Goal: Task Accomplishment & Management: Complete application form

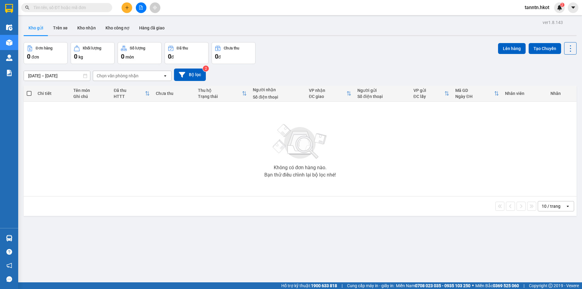
click at [91, 8] on input "text" at bounding box center [69, 7] width 72 height 7
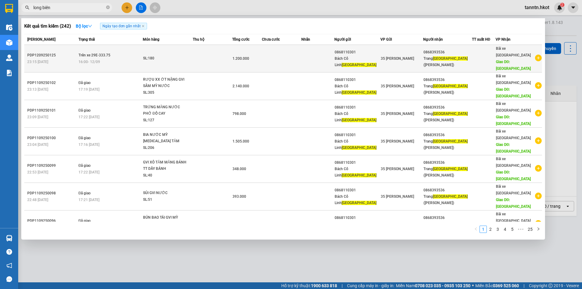
type input "long biên"
click at [205, 49] on td at bounding box center [212, 59] width 39 height 28
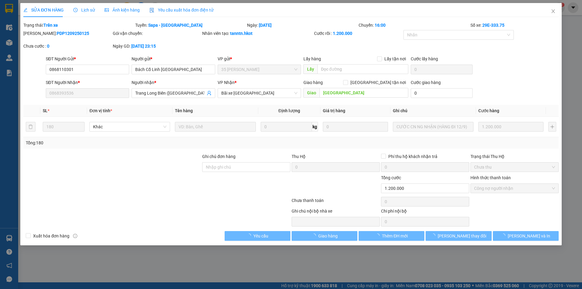
type input "0868110301"
type input "Bách Cổ Linh [GEOGRAPHIC_DATA]"
type input "0868393536"
type input "Trang Long Biên ([GEOGRAPHIC_DATA])"
type input "[GEOGRAPHIC_DATA]"
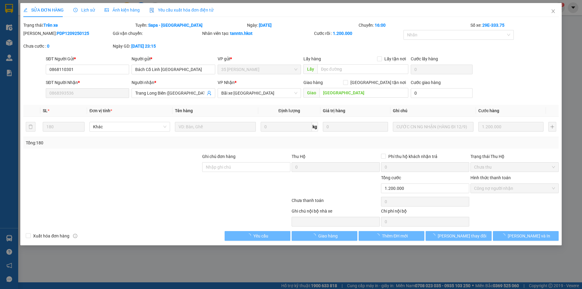
type input "1.200.000"
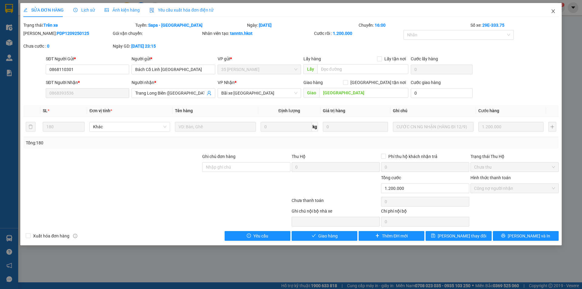
click at [555, 11] on icon "close" at bounding box center [553, 11] width 5 height 5
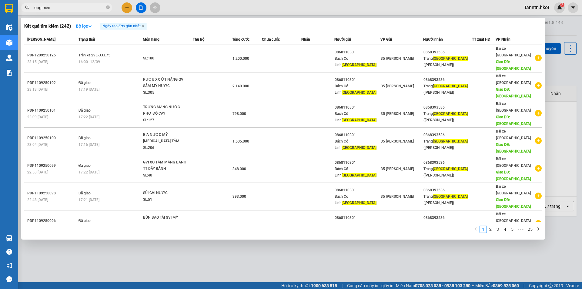
click at [84, 4] on span "long biên" at bounding box center [66, 7] width 91 height 9
click at [126, 6] on div at bounding box center [291, 144] width 582 height 289
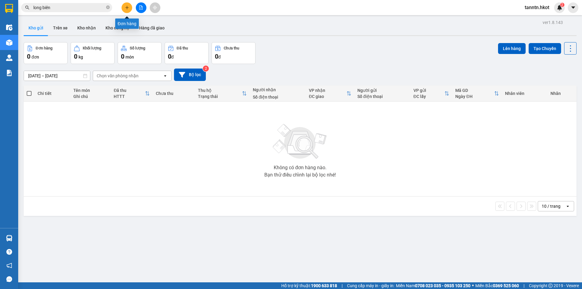
click at [127, 7] on icon "plus" at bounding box center [127, 7] width 0 height 3
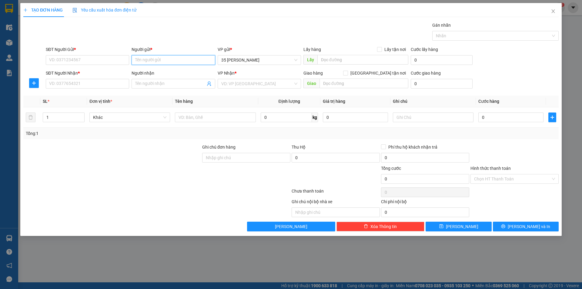
click at [171, 59] on input "Người gửi *" at bounding box center [173, 60] width 83 height 10
type input "tuyển"
click at [180, 77] on div "Tuyển - 0918587878" at bounding box center [173, 82] width 83 height 10
type input "0918587878"
type input "Tuyển"
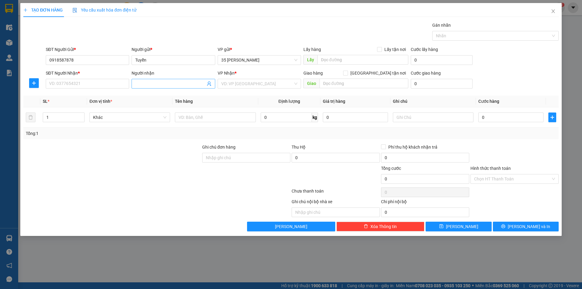
click at [180, 84] on input "Người nhận" at bounding box center [170, 83] width 70 height 7
type input "ANH PHÚ"
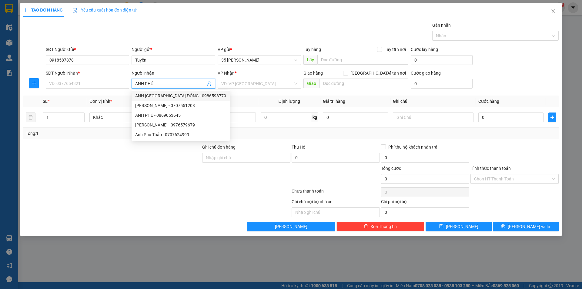
click at [187, 97] on div "ANH PHÚ HÀ ĐÔNG - 0986598779" at bounding box center [180, 95] width 91 height 7
type input "0986598779"
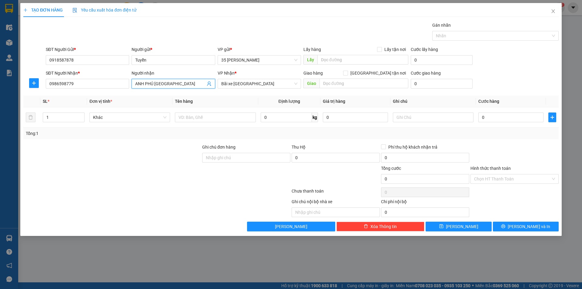
type input "ANH PHÚ HÀ ĐÔNG"
click at [206, 118] on input "text" at bounding box center [215, 118] width 81 height 10
type input "SÂM BIA"
click at [62, 114] on input "1" at bounding box center [63, 117] width 41 height 9
type input "50"
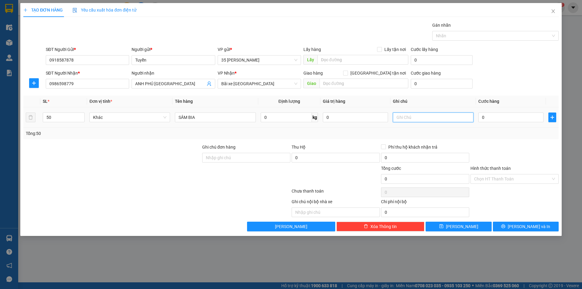
click at [426, 116] on input "text" at bounding box center [433, 118] width 81 height 10
type input "CƯỚC CN NG GỬI (HÀNG ĐI 13/9)"
click at [506, 118] on input "0" at bounding box center [511, 118] width 65 height 10
type input "3"
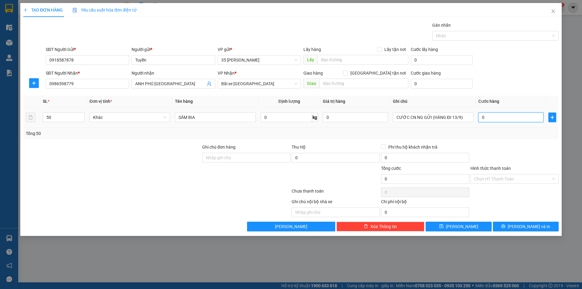
type input "3"
type input "38"
type input "380"
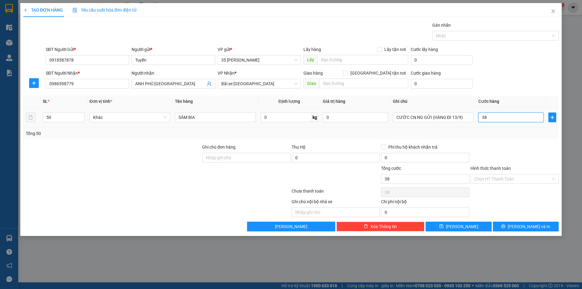
type input "380"
type input "3.800"
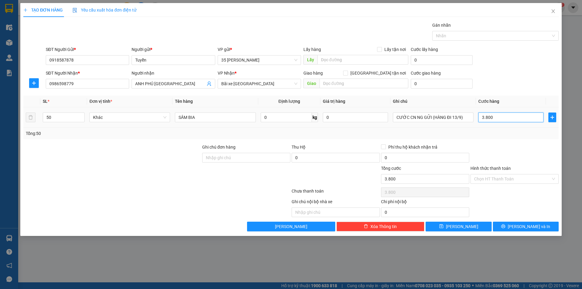
type input "38.000"
type input "380.000"
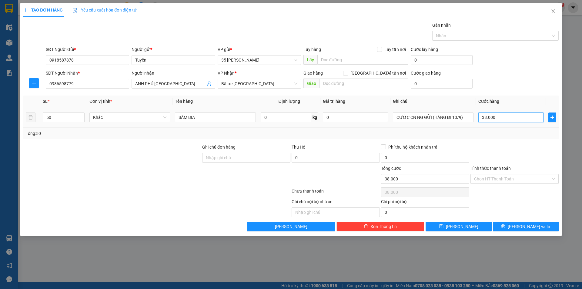
type input "380.000"
click at [516, 180] on input "Hình thức thanh toán" at bounding box center [512, 178] width 77 height 9
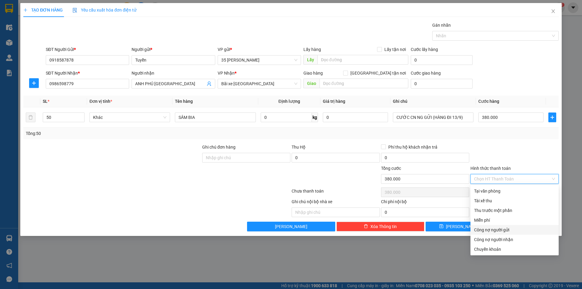
click at [509, 231] on div "Công nợ người gửi" at bounding box center [514, 230] width 81 height 7
type input "0"
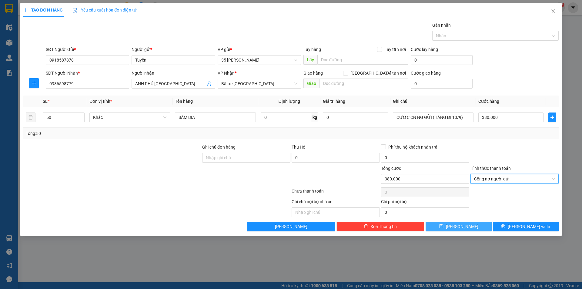
click at [483, 225] on button "[PERSON_NAME]" at bounding box center [459, 227] width 66 height 10
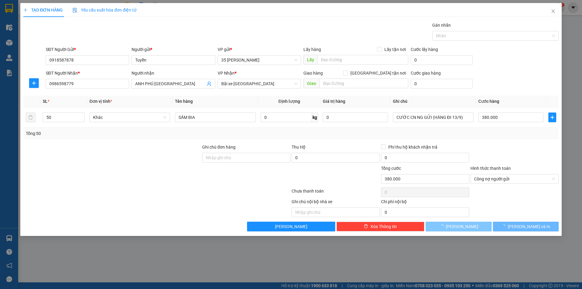
type input "1"
type input "0"
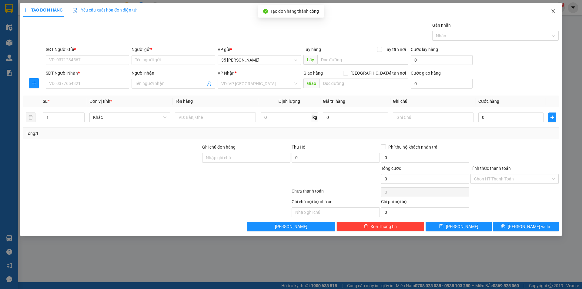
click at [554, 9] on icon "close" at bounding box center [553, 11] width 5 height 5
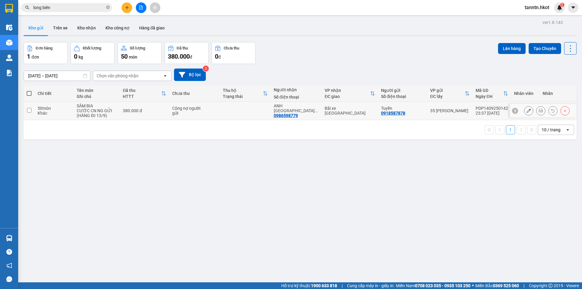
drag, startPoint x: 65, startPoint y: 115, endPoint x: 173, endPoint y: 110, distance: 108.4
click at [67, 115] on div "Khác" at bounding box center [54, 113] width 33 height 5
checkbox input "true"
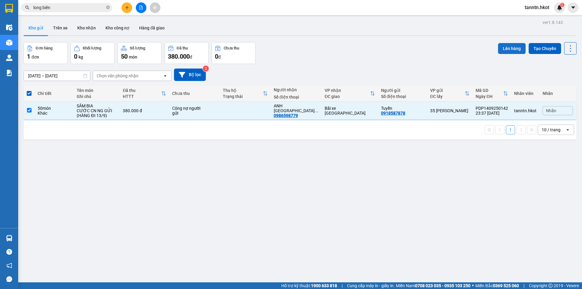
click at [502, 50] on button "Lên hàng" at bounding box center [512, 48] width 28 height 11
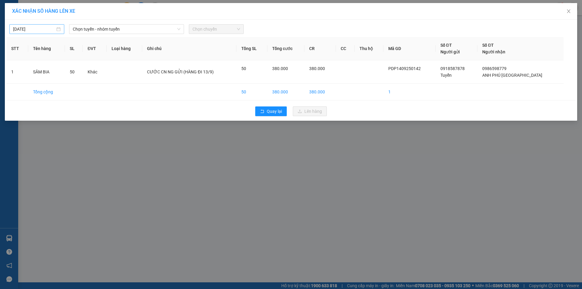
click at [58, 29] on div "14/09/2025" at bounding box center [37, 29] width 48 height 7
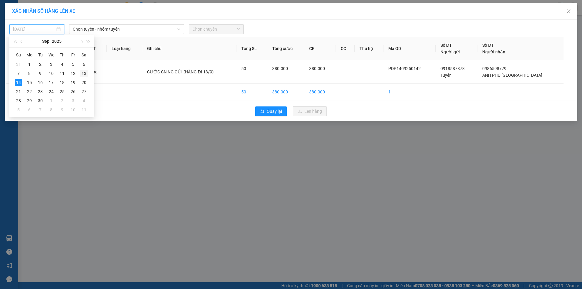
click at [82, 73] on div "13" at bounding box center [83, 73] width 7 height 7
type input "13/09/2025"
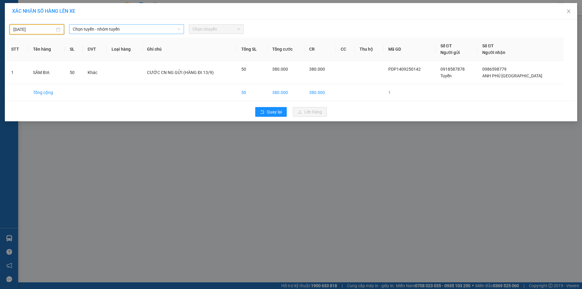
click at [134, 31] on span "Chọn tuyến - nhóm tuyến" at bounding box center [127, 29] width 108 height 9
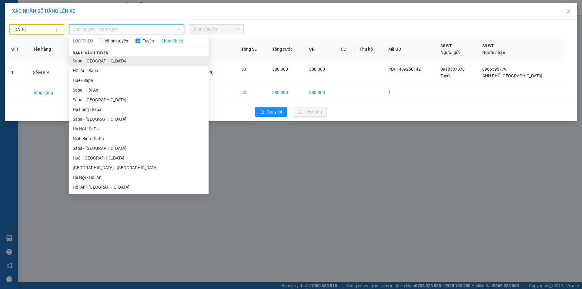
click at [124, 60] on li "Sapa - Hà Nội" at bounding box center [139, 61] width 140 height 10
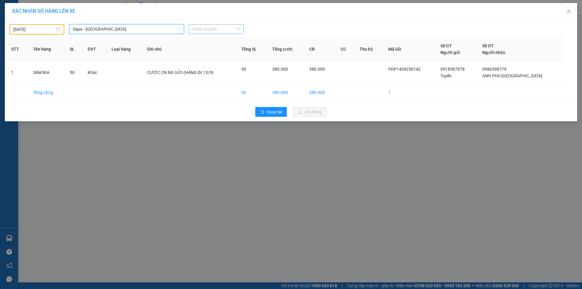
click at [195, 30] on span "Chọn chuyến" at bounding box center [217, 29] width 48 height 9
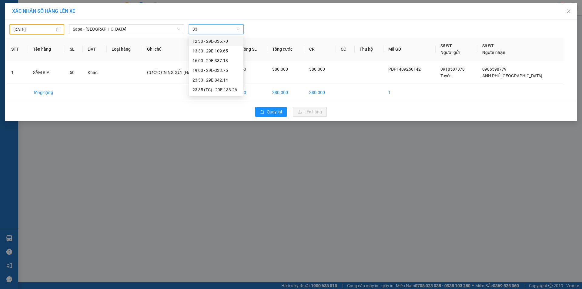
type input "333"
click at [209, 44] on div "19:00 - 29E-333.75" at bounding box center [216, 41] width 47 height 7
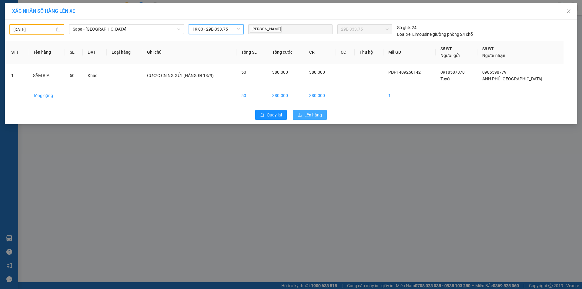
click at [306, 114] on span "Lên hàng" at bounding box center [313, 115] width 18 height 7
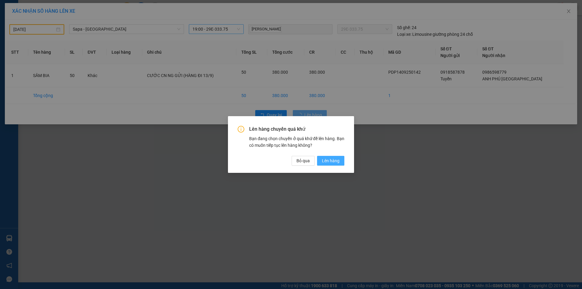
click at [332, 161] on span "Lên hàng" at bounding box center [331, 160] width 18 height 7
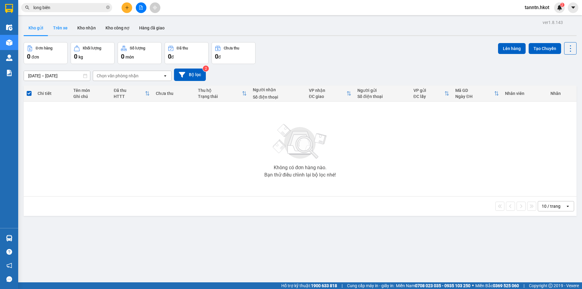
click at [63, 29] on button "Trên xe" at bounding box center [60, 28] width 24 height 15
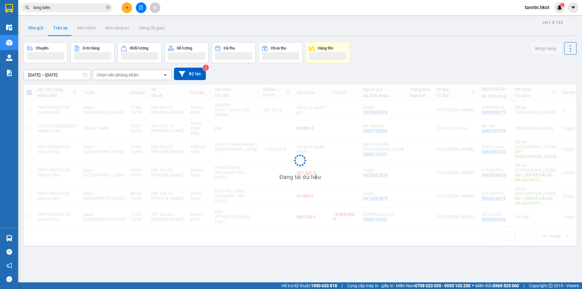
click at [40, 31] on button "Kho gửi" at bounding box center [36, 28] width 25 height 15
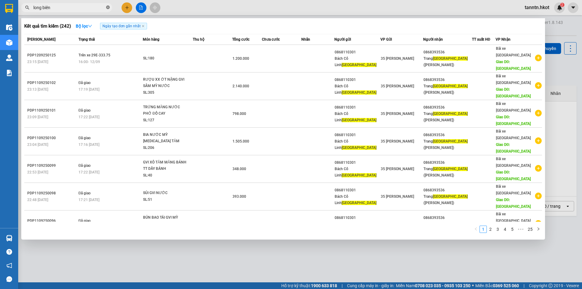
click at [109, 8] on icon "close-circle" at bounding box center [108, 7] width 4 height 4
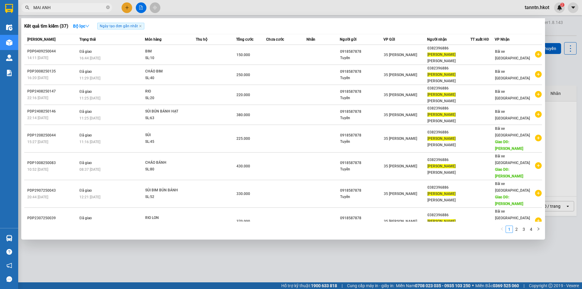
type input "MAI ANH"
click at [126, 6] on div at bounding box center [291, 144] width 582 height 289
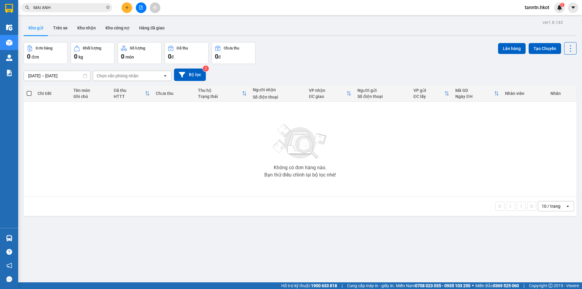
click at [127, 6] on icon "plus" at bounding box center [127, 7] width 0 height 3
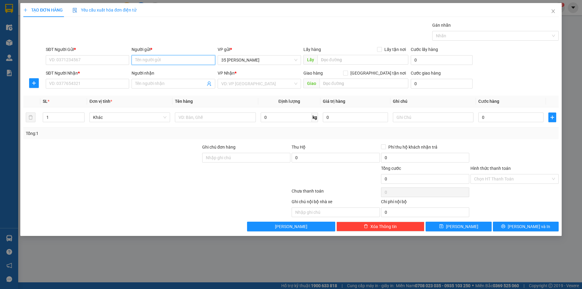
click at [153, 61] on input "Người gửi *" at bounding box center [173, 60] width 83 height 10
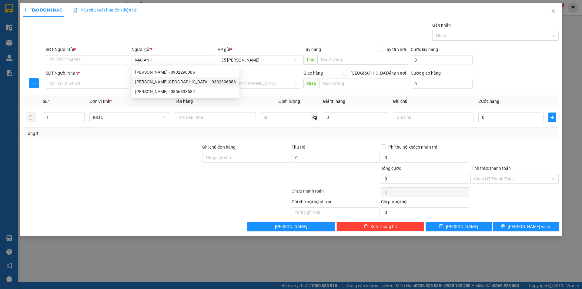
click at [172, 147] on div at bounding box center [112, 154] width 179 height 21
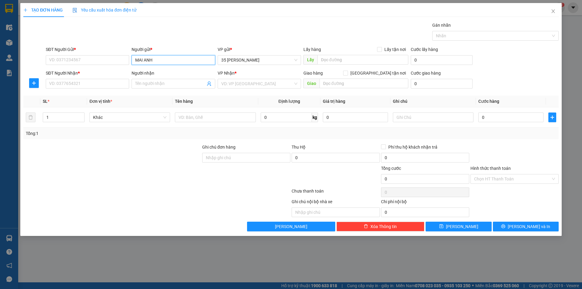
drag, startPoint x: 167, startPoint y: 59, endPoint x: 132, endPoint y: 61, distance: 35.8
click at [132, 61] on input "MAI ANH" at bounding box center [173, 60] width 83 height 10
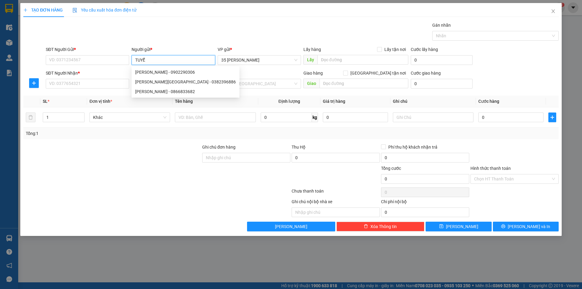
type input "TUYỂN"
click at [153, 83] on div "Tuyển - 0918587878" at bounding box center [173, 82] width 76 height 7
type input "0918587878"
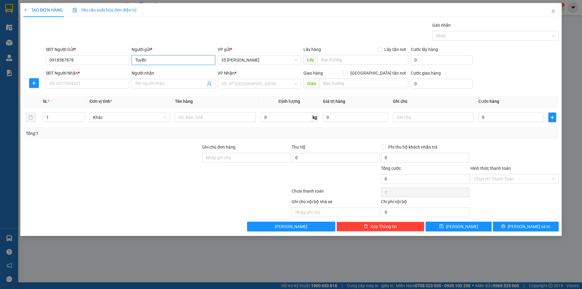
type input "Tuyển"
click at [153, 83] on input "Người nhận" at bounding box center [170, 83] width 70 height 7
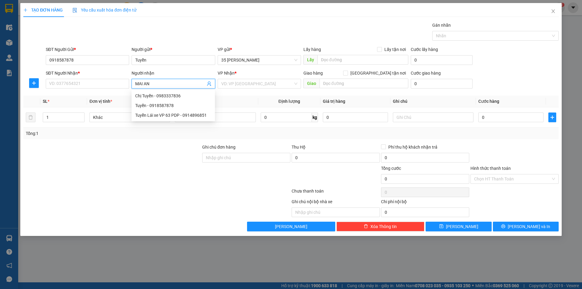
type input "MAI ANH"
click at [159, 106] on div "Mai Anh Gia Lâm - 0382396886" at bounding box center [185, 105] width 101 height 7
type input "0382396886"
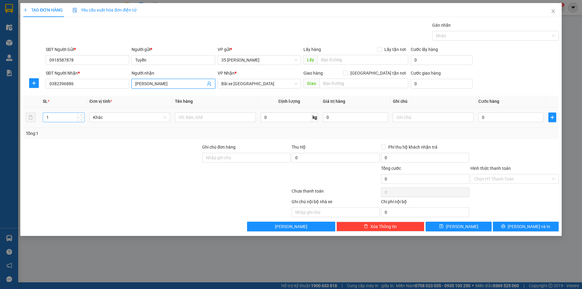
type input "Mai Anh Gia Lâm"
click at [67, 118] on input "1" at bounding box center [63, 117] width 41 height 9
type input "30"
click at [207, 119] on input "text" at bounding box center [215, 118] width 81 height 10
type input "BIM BÁNH"
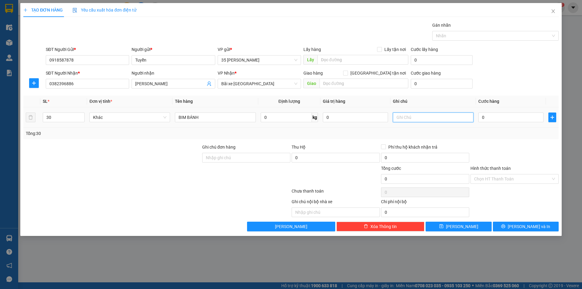
click at [440, 118] on input "text" at bounding box center [433, 118] width 81 height 10
type input "CƯỚC CN NG GỬI (HÀNG ĐI 13/9)"
click at [499, 119] on input "0" at bounding box center [511, 118] width 65 height 10
type input "2"
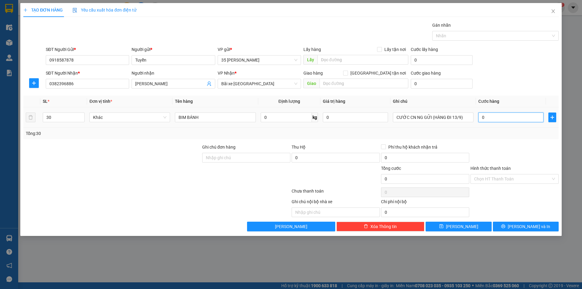
type input "2"
type input "26"
type input "260"
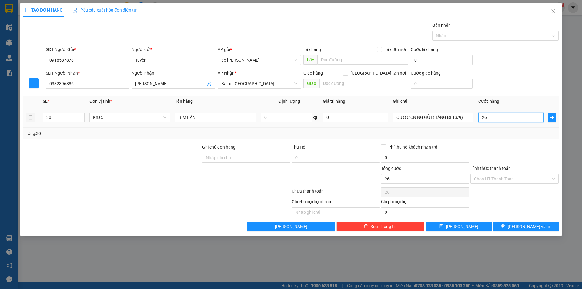
type input "260"
type input "2.600"
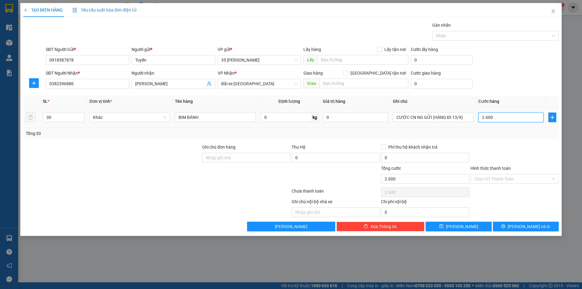
type input "26.000"
type input "260.000"
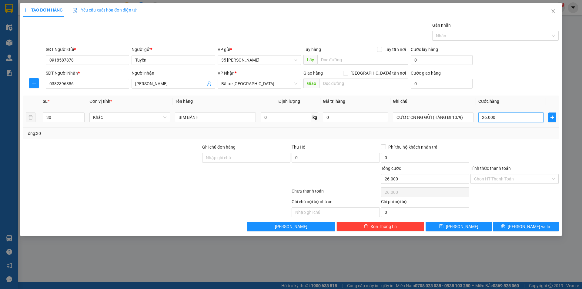
type input "260.000"
click at [496, 180] on input "Hình thức thanh toán" at bounding box center [512, 178] width 77 height 9
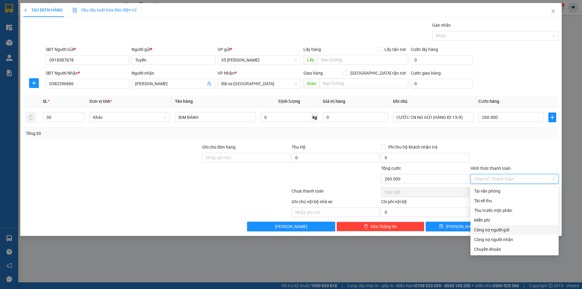
click at [504, 229] on div "Công nợ người gửi" at bounding box center [514, 230] width 81 height 7
type input "0"
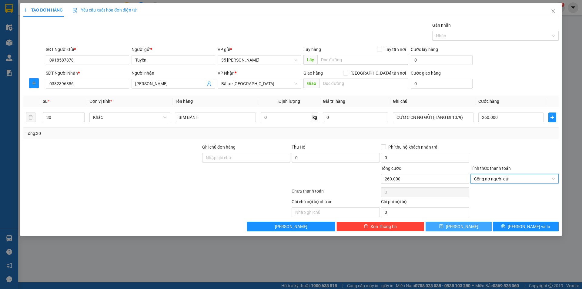
click at [474, 226] on button "[PERSON_NAME]" at bounding box center [459, 227] width 66 height 10
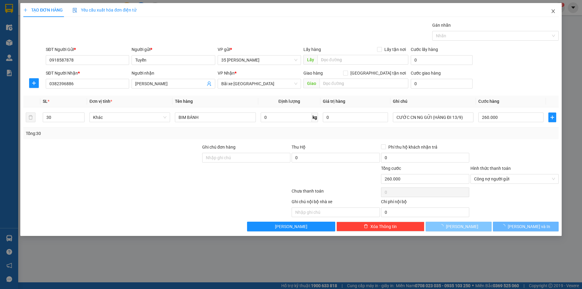
type input "1"
type input "0"
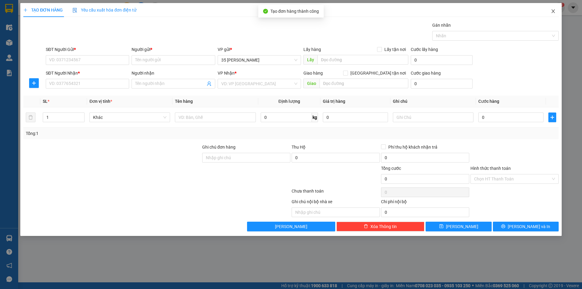
click at [554, 10] on icon "close" at bounding box center [553, 11] width 3 height 4
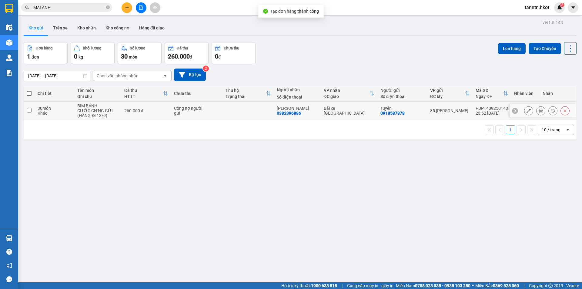
click at [57, 108] on div "30 món" at bounding box center [55, 108] width 34 height 5
checkbox input "true"
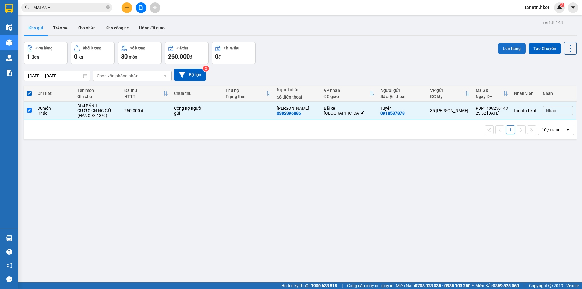
click at [502, 49] on button "Lên hàng" at bounding box center [512, 48] width 28 height 11
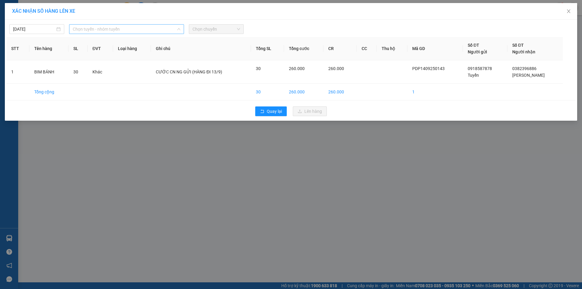
click at [103, 30] on span "Chọn tuyến - nhóm tuyến" at bounding box center [127, 29] width 108 height 9
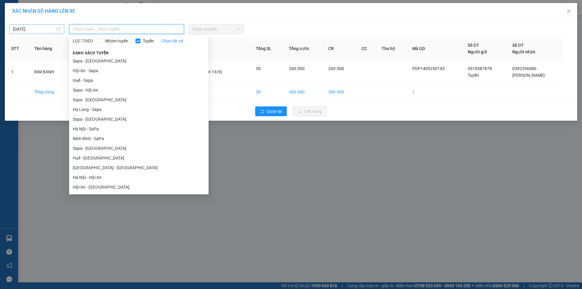
click at [55, 27] on input "14/09/2025" at bounding box center [34, 29] width 42 height 7
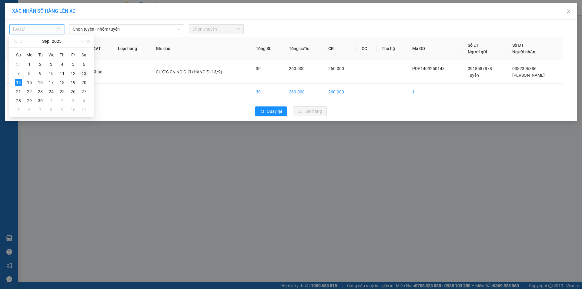
click at [84, 72] on div "13" at bounding box center [83, 73] width 7 height 7
type input "13/09/2025"
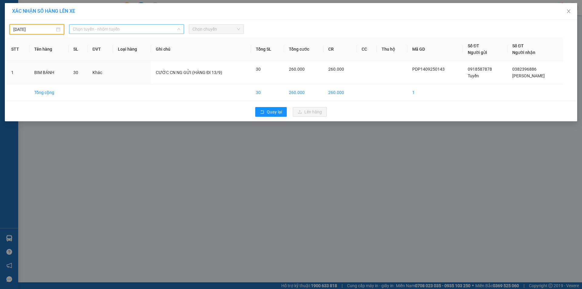
click at [119, 29] on span "Chọn tuyến - nhóm tuyến" at bounding box center [127, 29] width 108 height 9
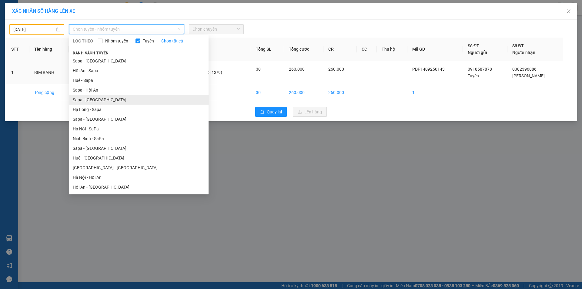
click at [106, 100] on li "Sapa - Hạ Long" at bounding box center [139, 100] width 140 height 10
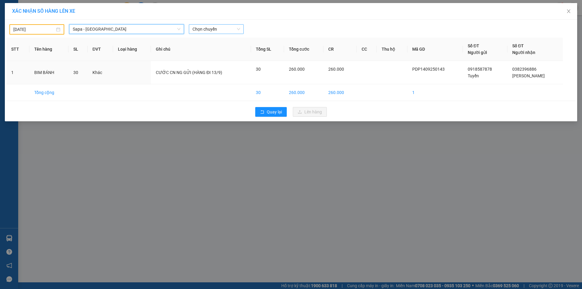
click at [208, 28] on span "Chọn chuyến" at bounding box center [217, 29] width 48 height 9
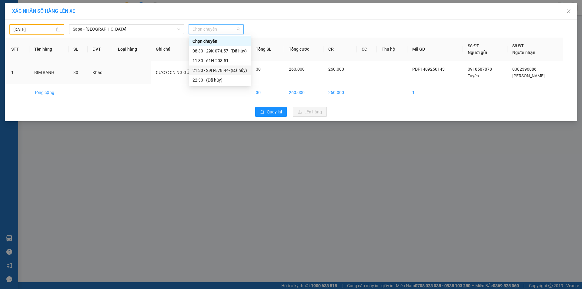
click at [230, 69] on div "21:30 - 29H-878.44 - (Đã hủy)" at bounding box center [220, 70] width 55 height 7
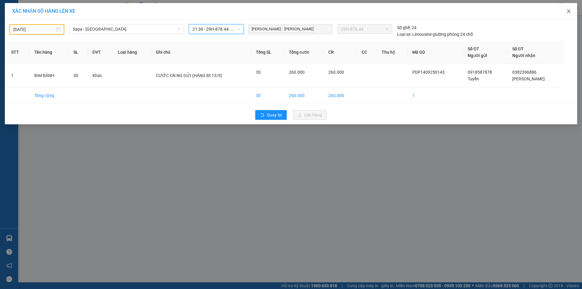
click at [568, 13] on icon "close" at bounding box center [568, 11] width 3 height 4
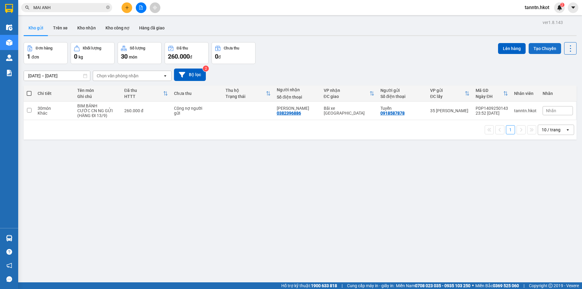
click at [544, 45] on button "Tạo Chuyến" at bounding box center [545, 48] width 32 height 11
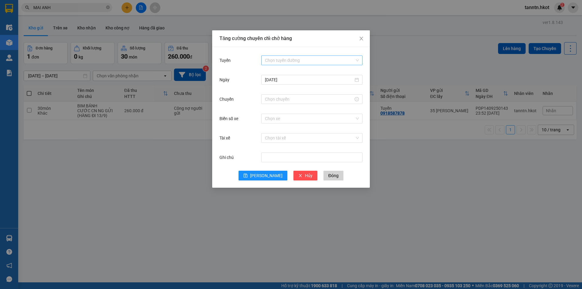
click at [314, 60] on input "Tuyến" at bounding box center [310, 60] width 90 height 9
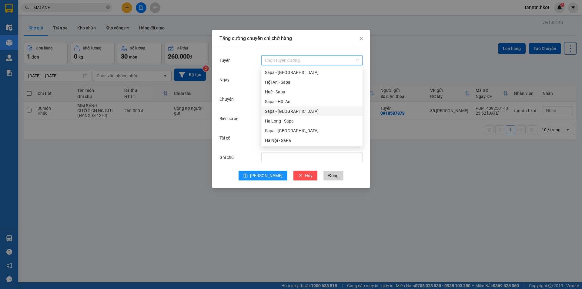
click at [295, 111] on div "Sapa - Hạ Long" at bounding box center [312, 111] width 94 height 7
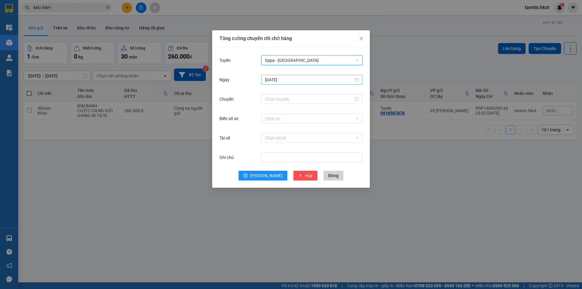
click at [298, 79] on input "14/09/2025" at bounding box center [309, 79] width 89 height 7
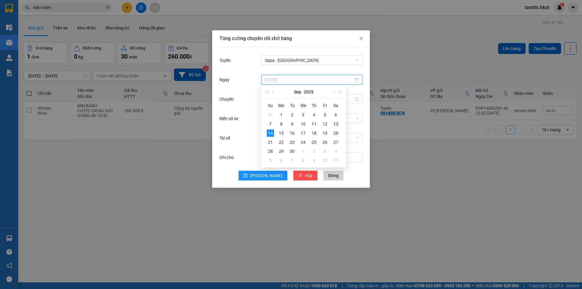
type input "13/09/2025"
click at [336, 122] on div "13" at bounding box center [335, 123] width 7 height 7
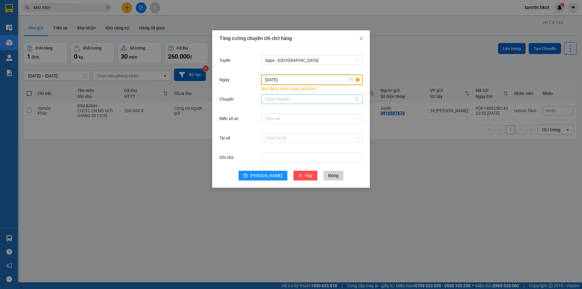
click at [314, 96] on input "Chuyến" at bounding box center [309, 99] width 89 height 7
click at [271, 168] on div "21" at bounding box center [269, 167] width 17 height 8
click at [286, 122] on div "30" at bounding box center [287, 123] width 17 height 8
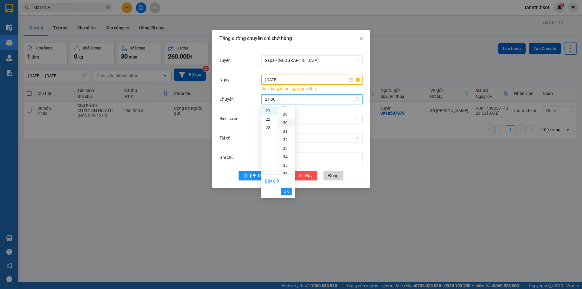
type input "21:30"
click at [288, 192] on span "OK" at bounding box center [287, 191] width 6 height 7
click at [304, 119] on input "Biển số xe" at bounding box center [310, 118] width 90 height 9
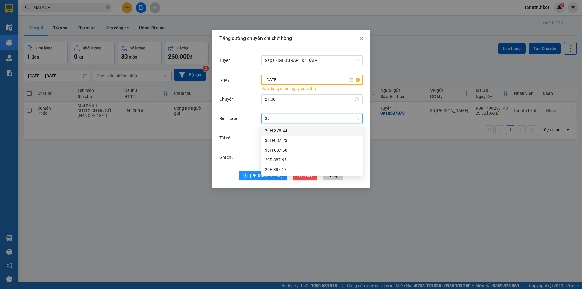
type input "878"
click at [298, 131] on div "29H-878.44" at bounding box center [312, 130] width 94 height 7
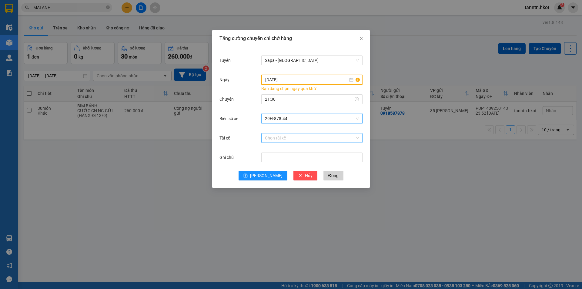
click at [298, 137] on input "Tài xế" at bounding box center [310, 137] width 90 height 9
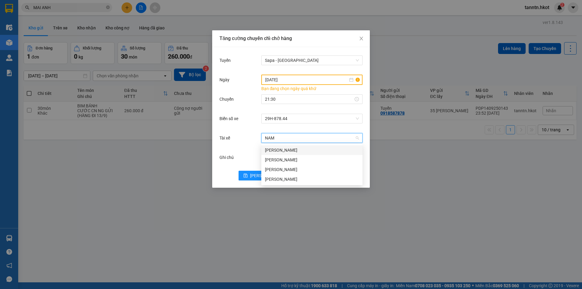
type input "NAM"
click at [301, 139] on input "Tài xế" at bounding box center [310, 137] width 90 height 9
type input "NAM"
click at [299, 170] on div "Nguyễn Đức Nam" at bounding box center [312, 169] width 94 height 7
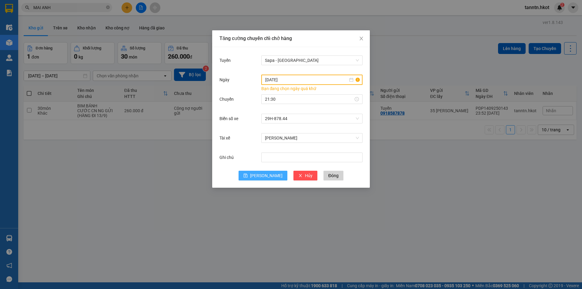
click at [248, 175] on icon "save" at bounding box center [246, 176] width 4 height 4
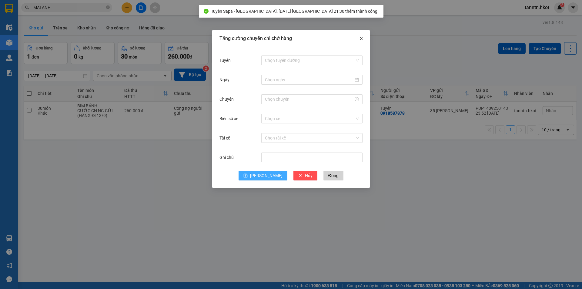
click at [362, 38] on icon "close" at bounding box center [361, 38] width 5 height 5
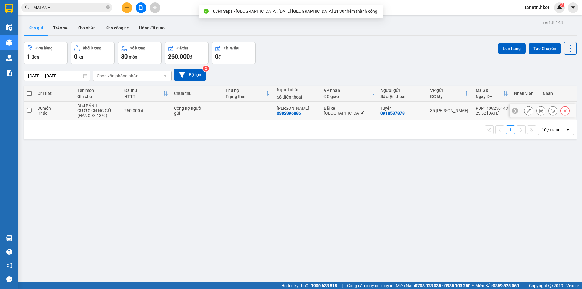
click at [336, 114] on td "Bãi xe [GEOGRAPHIC_DATA]" at bounding box center [349, 111] width 57 height 18
checkbox input "true"
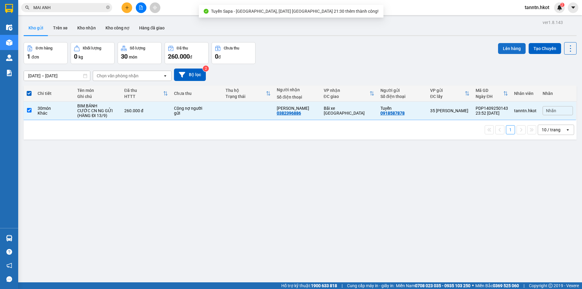
click at [511, 46] on button "Lên hàng" at bounding box center [512, 48] width 28 height 11
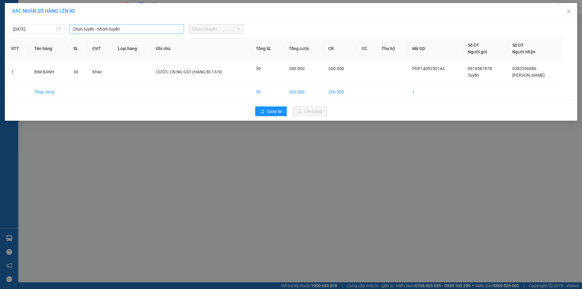
click at [87, 31] on span "Chọn tuyến - nhóm tuyến" at bounding box center [127, 29] width 108 height 9
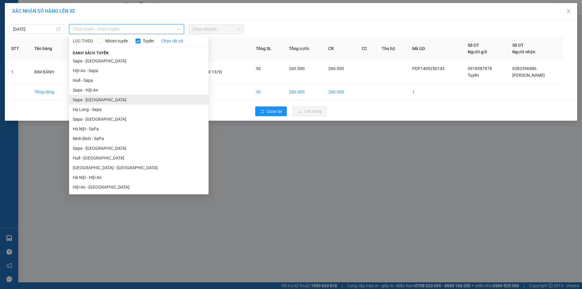
click at [98, 99] on li "Sapa - Hạ Long" at bounding box center [139, 100] width 140 height 10
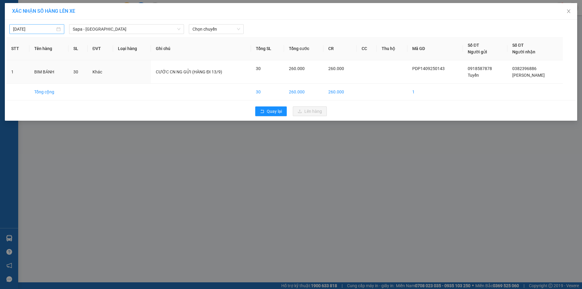
click at [61, 29] on div "14/09/2025" at bounding box center [36, 29] width 55 height 10
click at [86, 71] on div "13" at bounding box center [83, 73] width 7 height 7
type input "13/09/2025"
click at [196, 26] on span "Chọn chuyến" at bounding box center [217, 29] width 48 height 9
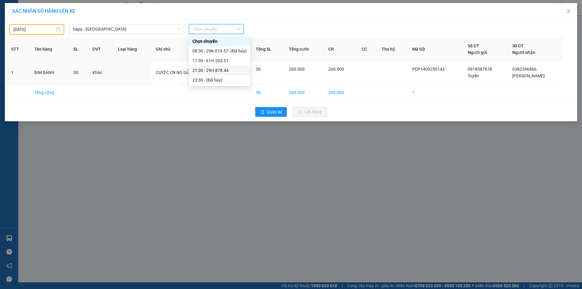
click at [227, 71] on div "21:30 - 29H-878.44" at bounding box center [220, 70] width 54 height 7
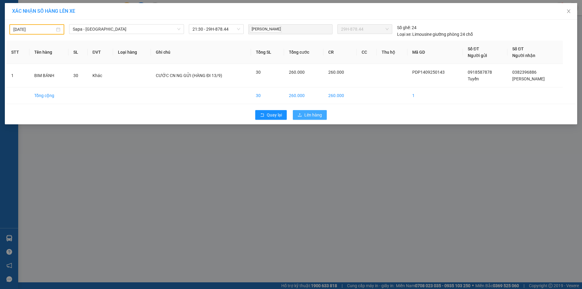
click at [301, 113] on icon "upload" at bounding box center [300, 115] width 4 height 4
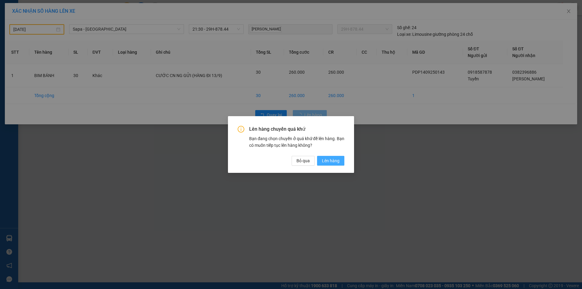
click at [328, 156] on button "Lên hàng" at bounding box center [330, 161] width 27 height 10
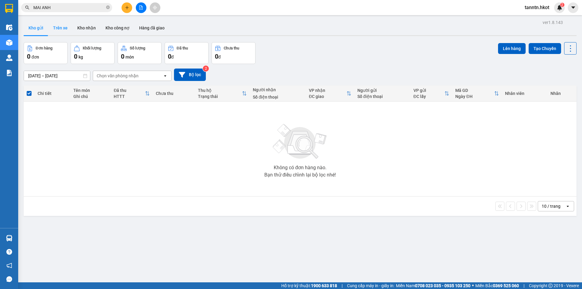
click at [56, 27] on button "Trên xe" at bounding box center [60, 28] width 24 height 15
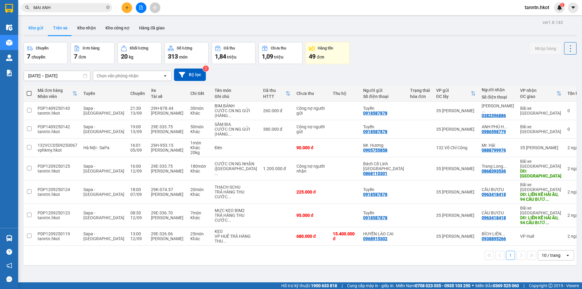
click at [39, 29] on button "Kho gửi" at bounding box center [36, 28] width 25 height 15
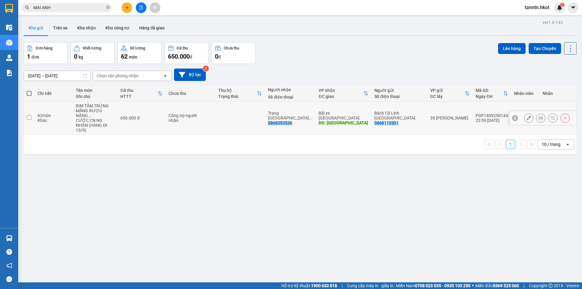
click at [76, 114] on td "BIM TĂM TRỨNG MĂNG RƯỢU NẶNG... CƯỚC CN NG NHẬN (HÀNG ĐI 13/9)" at bounding box center [95, 118] width 45 height 33
checkbox input "true"
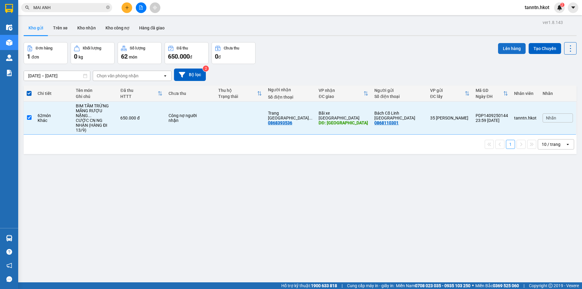
click at [516, 48] on button "Lên hàng" at bounding box center [512, 48] width 28 height 11
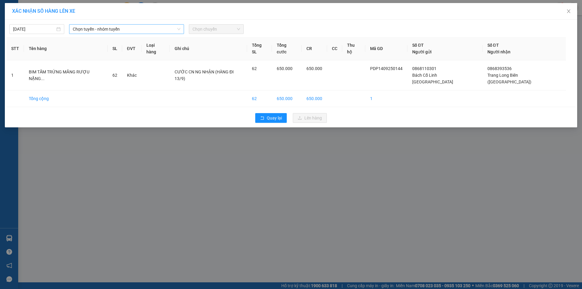
click at [145, 28] on span "Chọn tuyến - nhóm tuyến" at bounding box center [127, 29] width 108 height 9
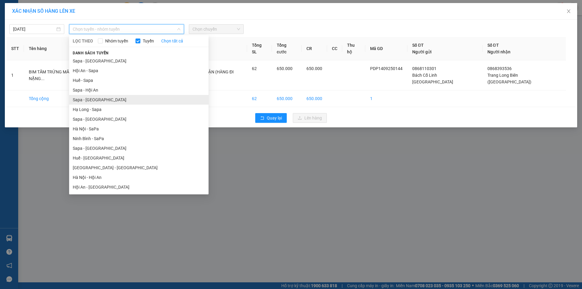
click at [108, 102] on li "Sapa - Hạ Long" at bounding box center [139, 100] width 140 height 10
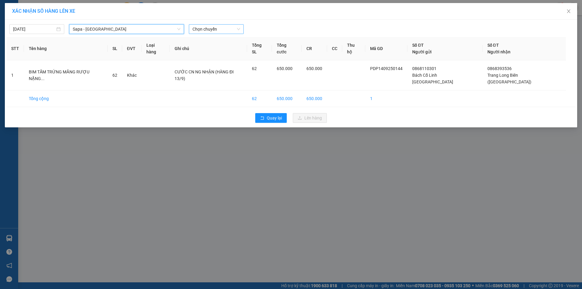
click at [206, 28] on span "Chọn chuyến" at bounding box center [217, 29] width 48 height 9
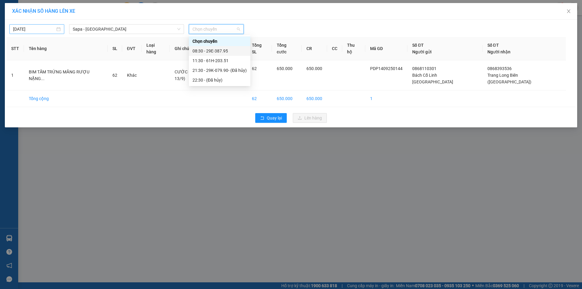
click at [59, 28] on div "14/09/2025" at bounding box center [37, 29] width 48 height 7
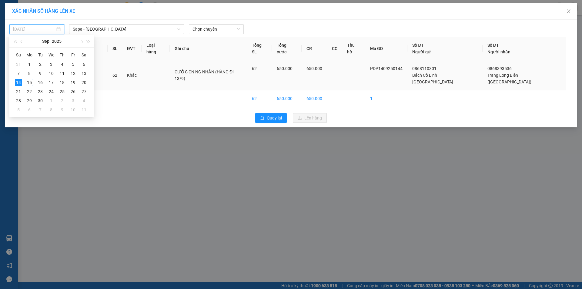
click at [19, 81] on div "14" at bounding box center [18, 82] width 7 height 7
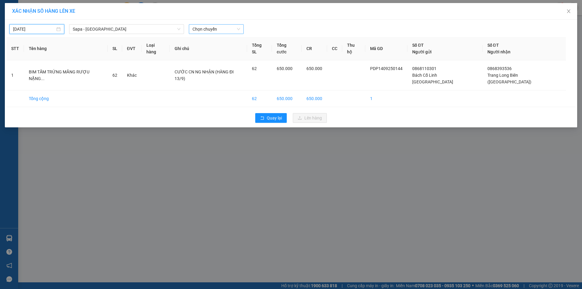
click at [221, 28] on span "Chọn chuyến" at bounding box center [217, 29] width 48 height 9
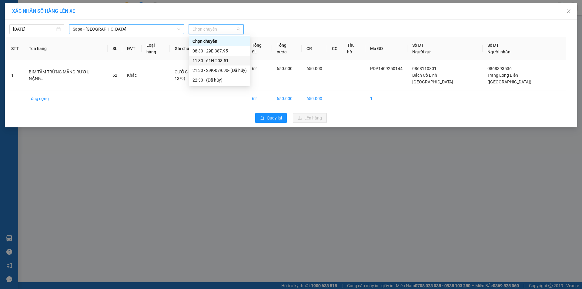
click at [108, 29] on span "Sapa - Hạ Long" at bounding box center [127, 29] width 108 height 9
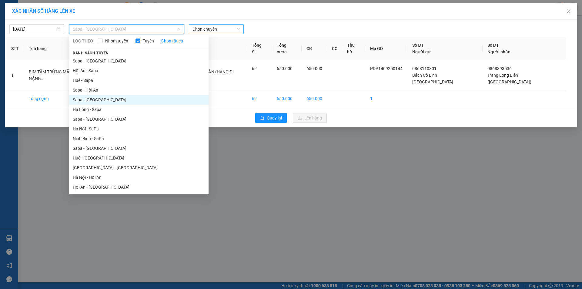
click at [212, 29] on span "Chọn chuyến" at bounding box center [217, 29] width 48 height 9
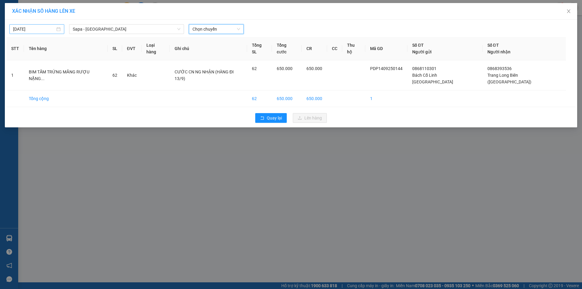
click at [55, 29] on input "14/09/2025" at bounding box center [34, 29] width 42 height 7
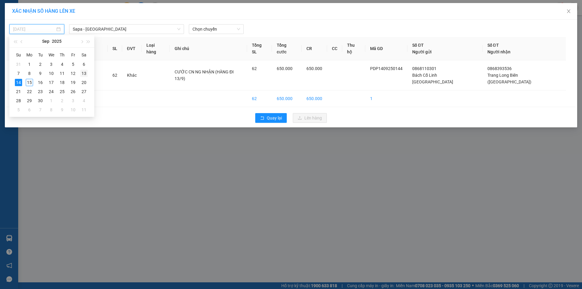
click at [85, 72] on div "13" at bounding box center [83, 73] width 7 height 7
type input "13/09/2025"
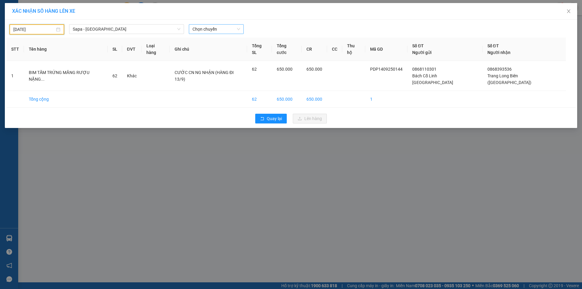
click at [221, 29] on span "Chọn chuyến" at bounding box center [217, 29] width 48 height 9
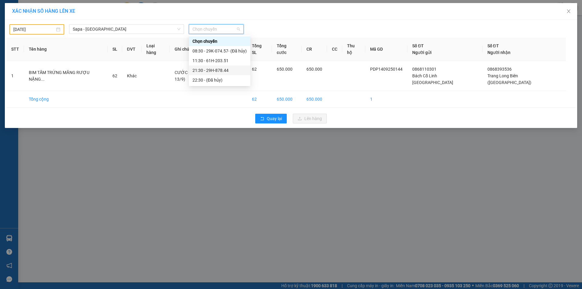
click at [225, 70] on div "21:30 - 29H-878.44" at bounding box center [220, 70] width 54 height 7
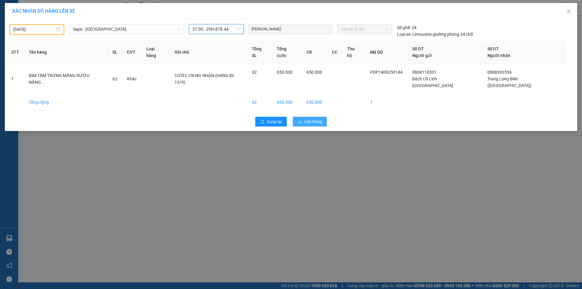
click at [312, 118] on span "Lên hàng" at bounding box center [313, 121] width 18 height 7
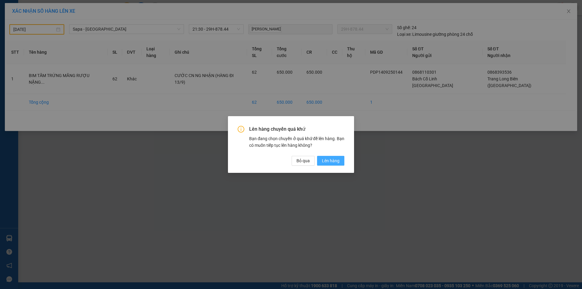
click at [334, 158] on span "Lên hàng" at bounding box center [331, 160] width 18 height 7
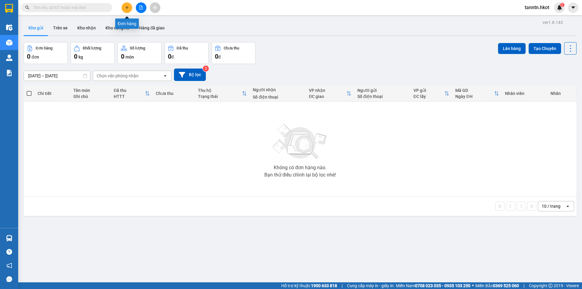
click at [127, 5] on button at bounding box center [127, 7] width 11 height 11
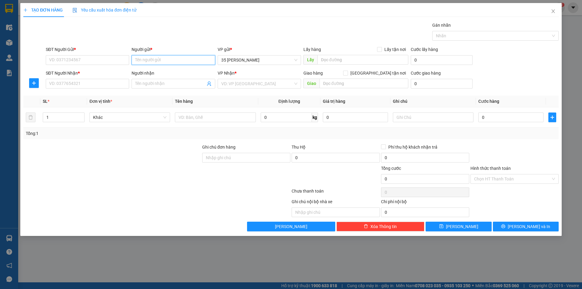
click at [152, 58] on input "Người gửi *" at bounding box center [173, 60] width 83 height 10
type input "cổ"
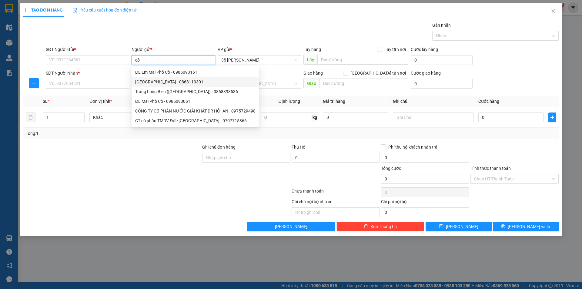
click at [150, 82] on div "[GEOGRAPHIC_DATA] - 0868110301" at bounding box center [195, 82] width 120 height 7
type input "0868110301"
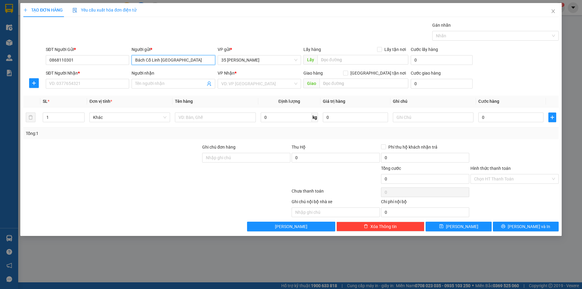
type input "Bách Cổ Linh [GEOGRAPHIC_DATA]"
click at [150, 82] on input "Người nhận" at bounding box center [170, 83] width 70 height 7
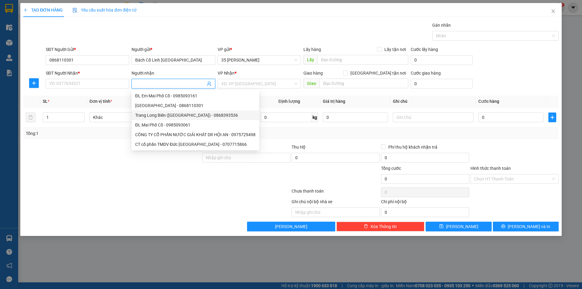
click at [158, 117] on div "Trang Long Biên ([GEOGRAPHIC_DATA]) - 0868393536" at bounding box center [195, 115] width 120 height 7
type input "0868393536"
type input "Trang Long Biên ([GEOGRAPHIC_DATA])"
type input "[GEOGRAPHIC_DATA]"
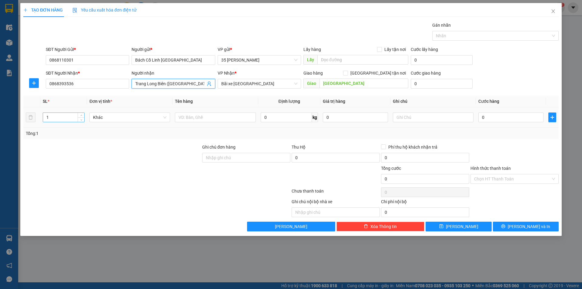
click at [65, 114] on input "1" at bounding box center [63, 117] width 41 height 9
type input "62"
click at [208, 117] on input "text" at bounding box center [215, 118] width 81 height 10
type input "N"
type input "b"
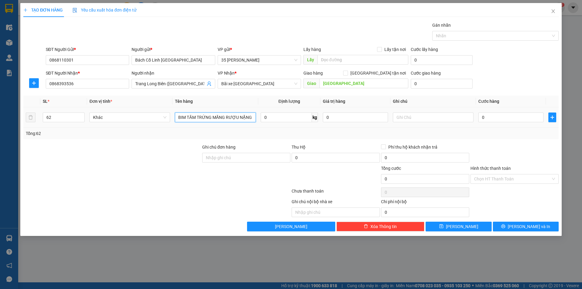
scroll to position [0, 1]
type input "BIM TĂM TRỨNG MĂNG RƯỢU NẶNG..."
click at [403, 118] on input "text" at bounding box center [433, 118] width 81 height 10
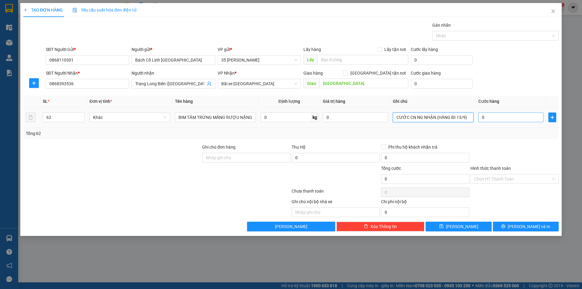
type input "CƯỚC CN NG NHẬN (HÀNG ĐI 13/9)"
click at [501, 117] on input "0" at bounding box center [511, 118] width 65 height 10
type input "6"
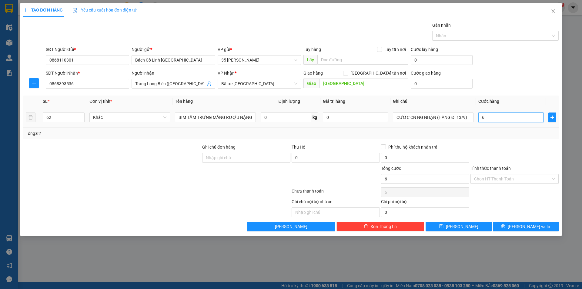
type input "65"
type input "650"
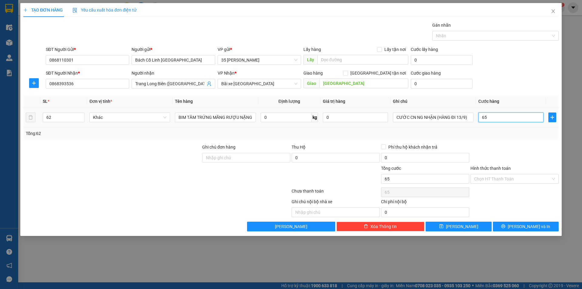
type input "650"
type input "6.500"
type input "65.000"
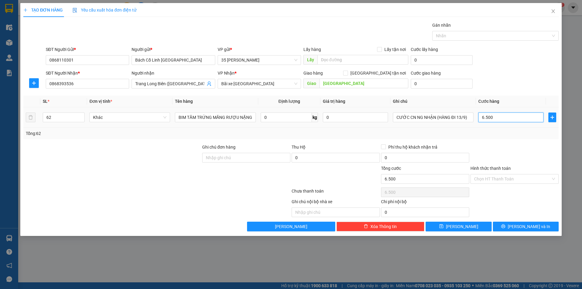
type input "65.000"
type input "650.000"
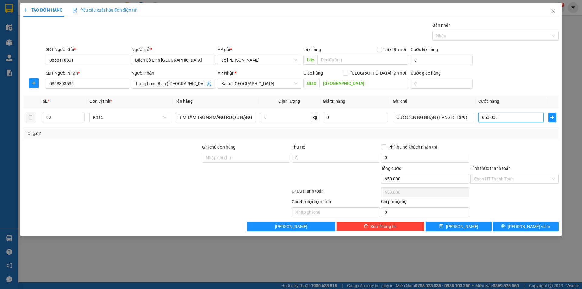
type input "650.000"
click at [510, 184] on div "Hình thức thanh toán Chọn HT Thanh Toán" at bounding box center [515, 175] width 88 height 21
click at [513, 179] on input "Hình thức thanh toán" at bounding box center [512, 178] width 77 height 9
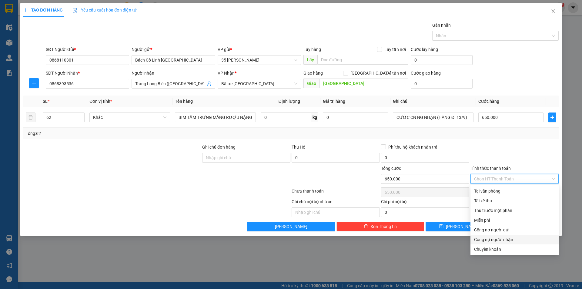
click at [507, 238] on div "Công nợ người nhận" at bounding box center [514, 239] width 81 height 7
type input "0"
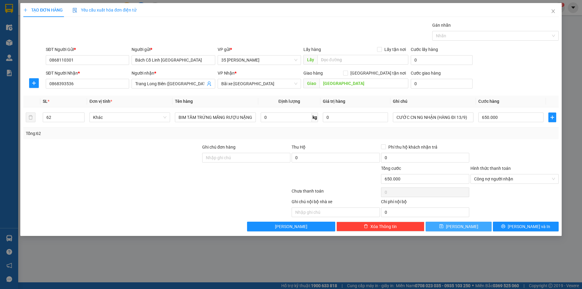
click at [477, 228] on button "[PERSON_NAME]" at bounding box center [459, 227] width 66 height 10
type input "1"
type input "0"
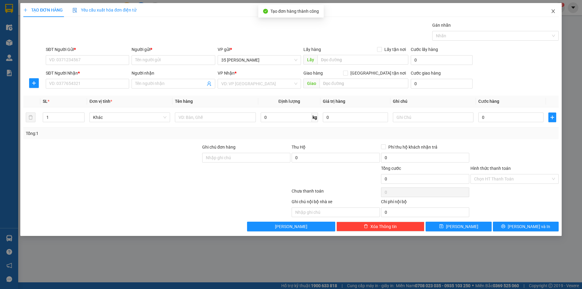
click at [553, 10] on icon "close" at bounding box center [553, 11] width 5 height 5
